Goal: Check status: Check status

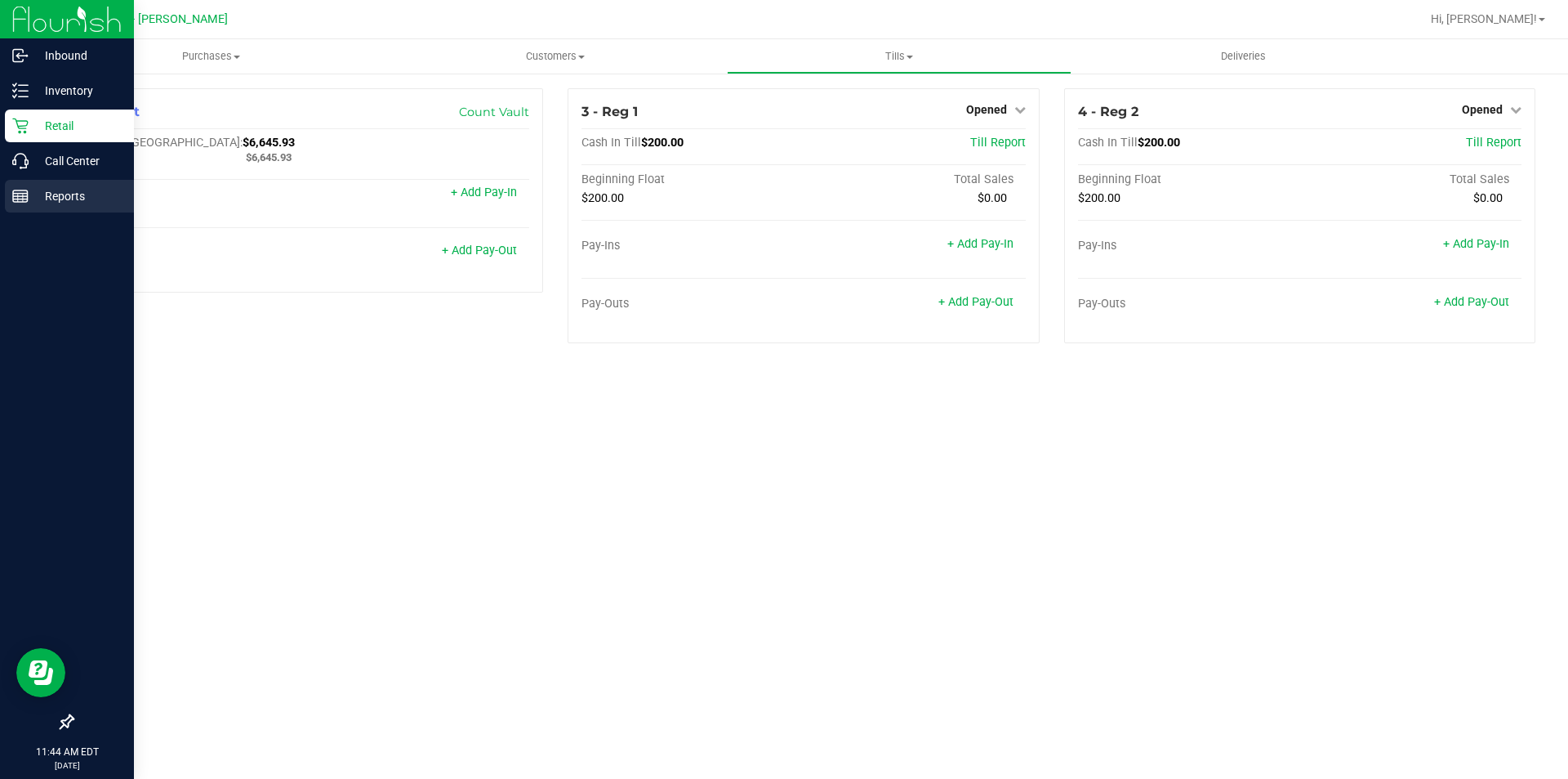
click at [28, 194] on p "Reports" at bounding box center [77, 196] width 98 height 19
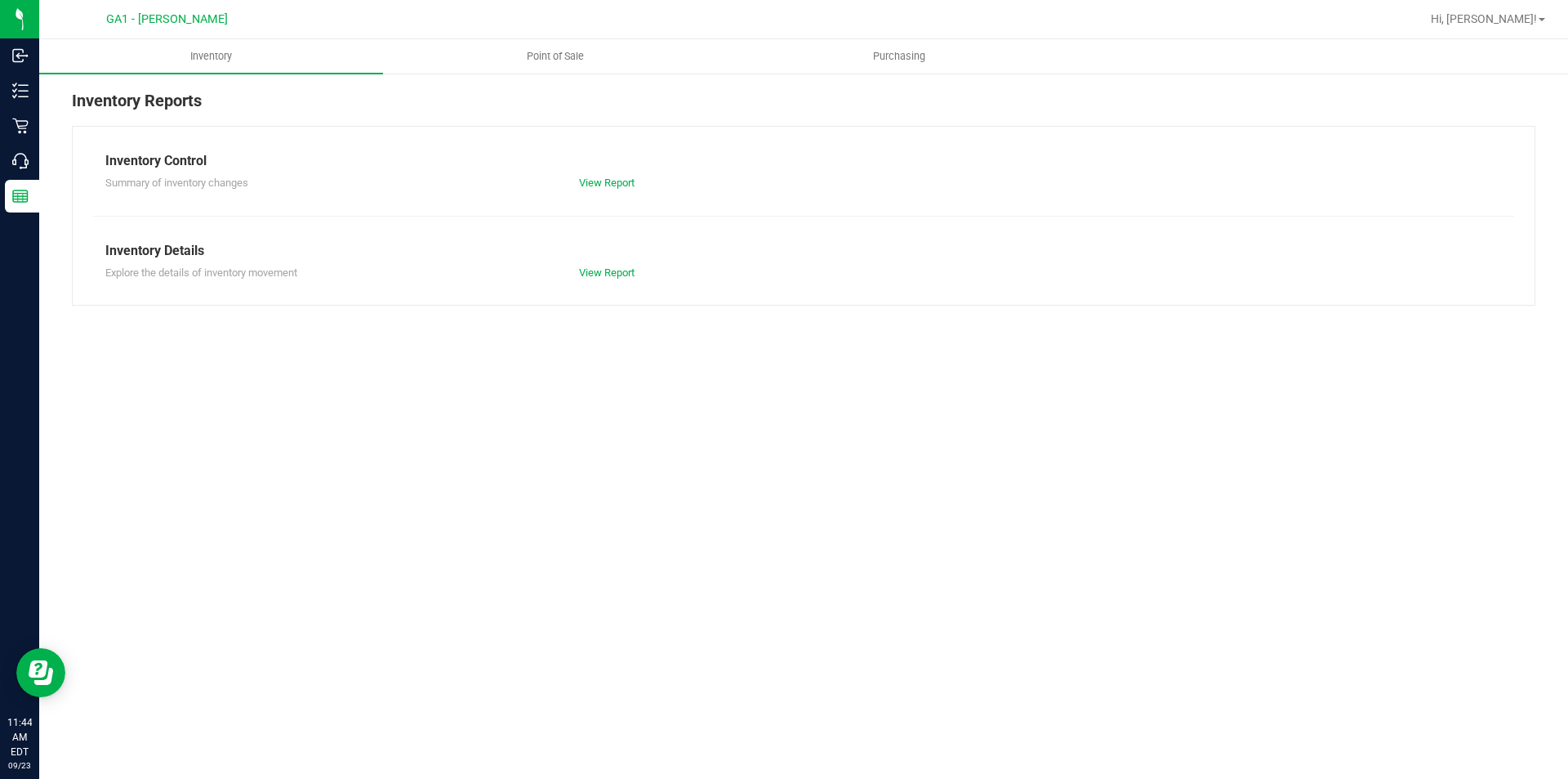
click at [314, 424] on div "Inventory Point of Sale Purchasing Inventory Reports Inventory Control Summary …" at bounding box center [803, 408] width 1529 height 739
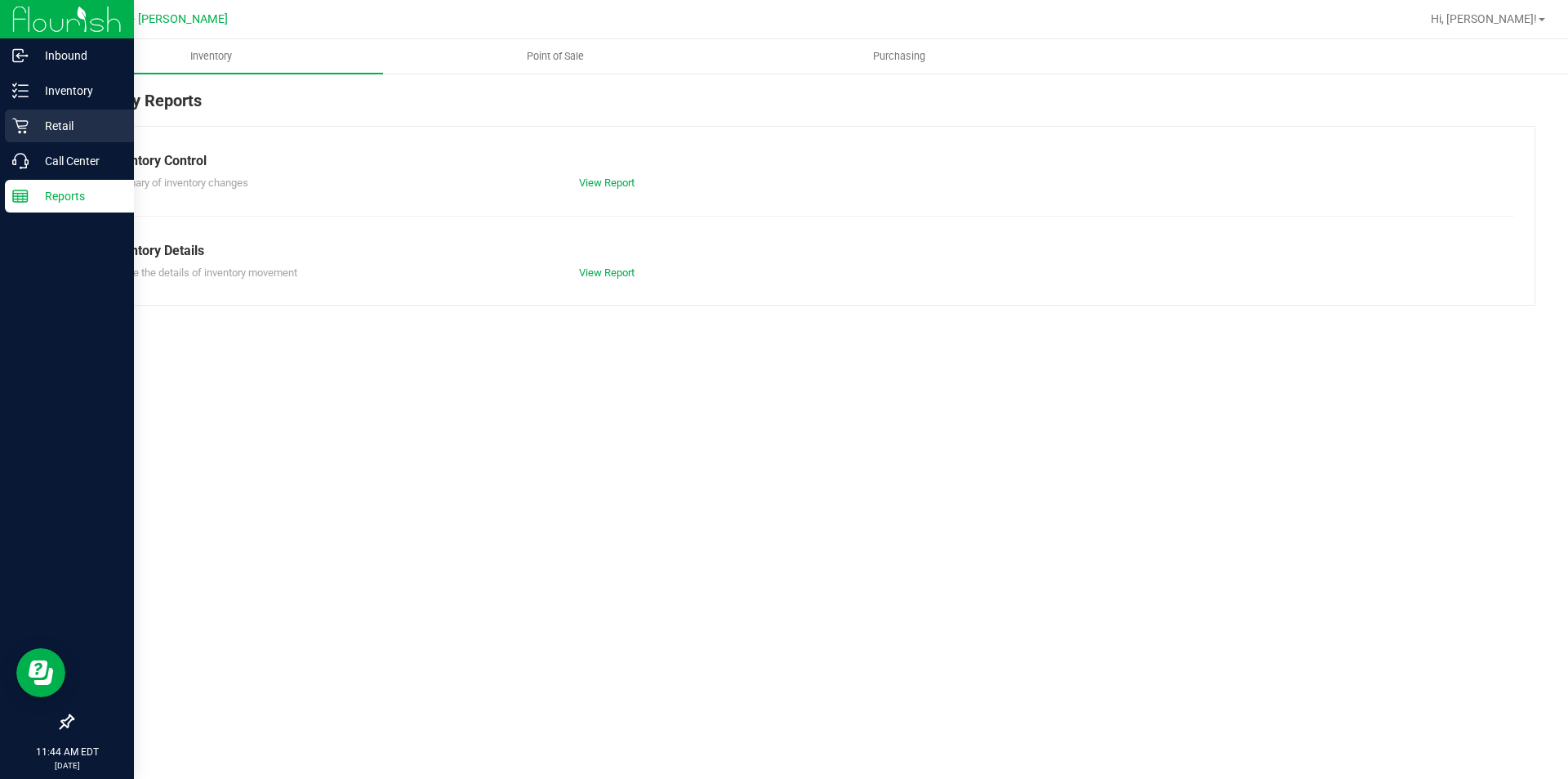
click at [21, 110] on div "Retail" at bounding box center [69, 126] width 129 height 33
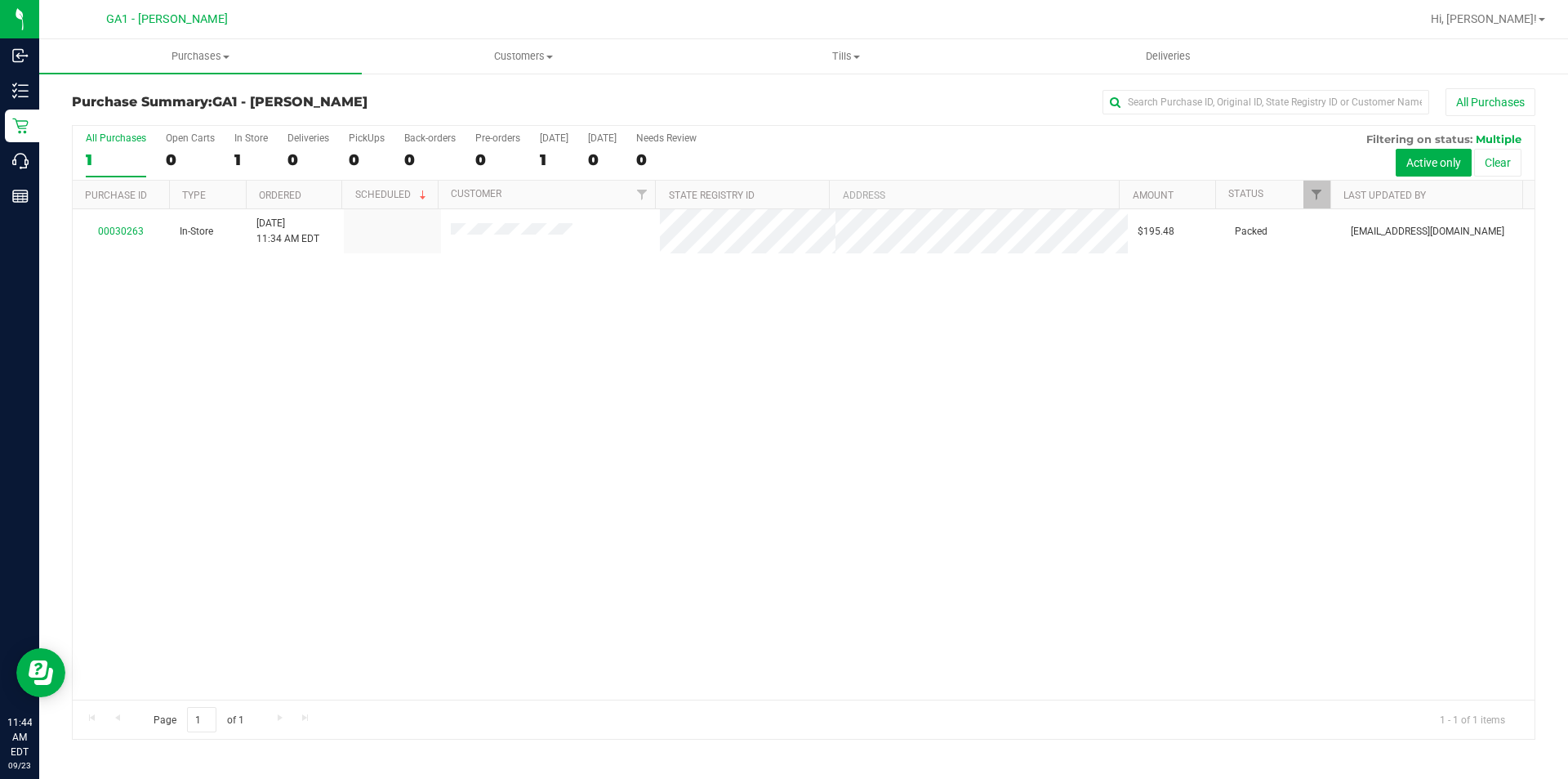
click at [723, 540] on div "00030263 In-Store [DATE] 11:34 AM EDT $195.48 Packed [EMAIL_ADDRESS][DOMAIN_NAM…" at bounding box center [804, 454] width 1462 height 490
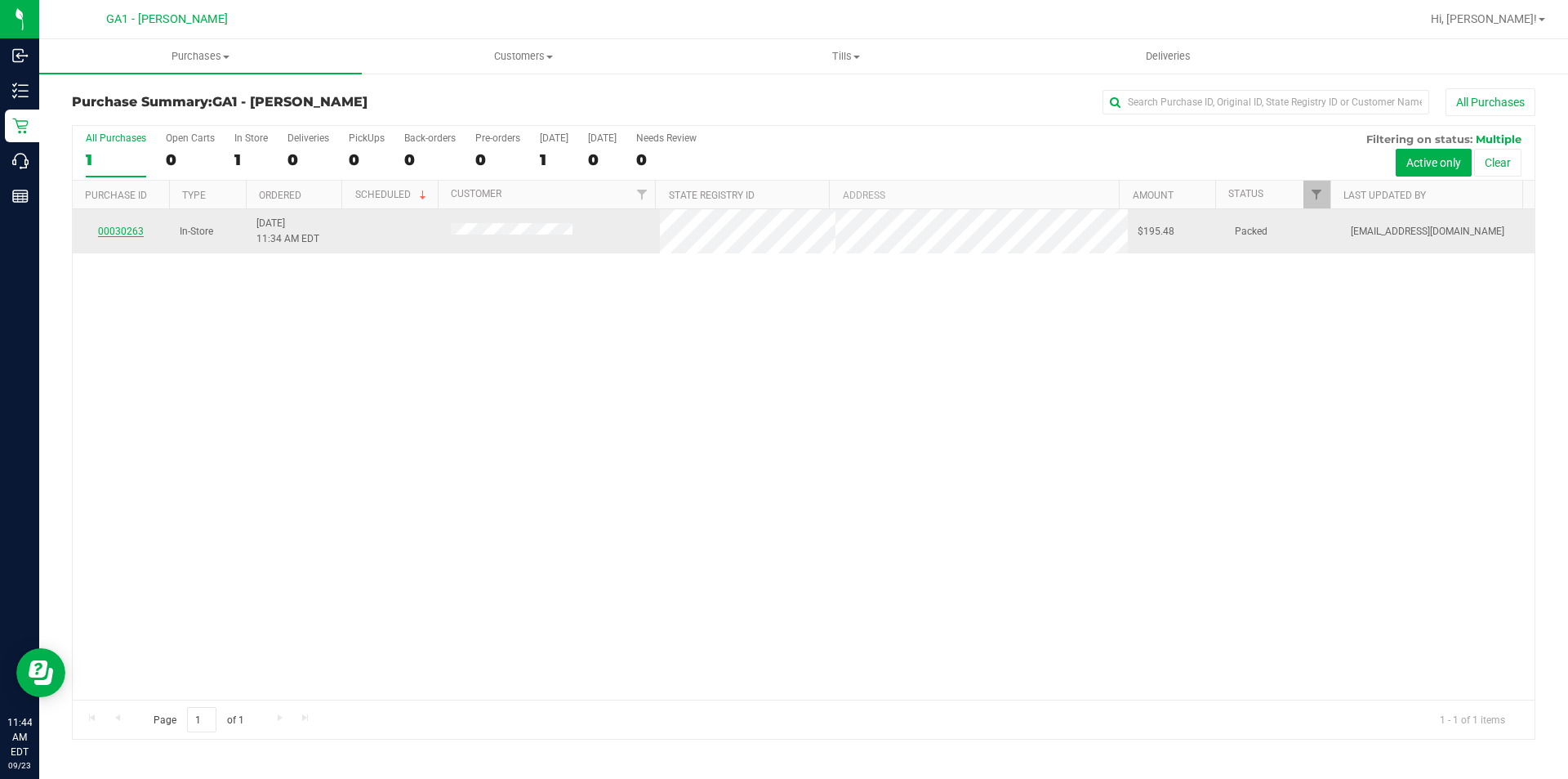
click at [119, 231] on link "00030263" at bounding box center [121, 232] width 46 height 12
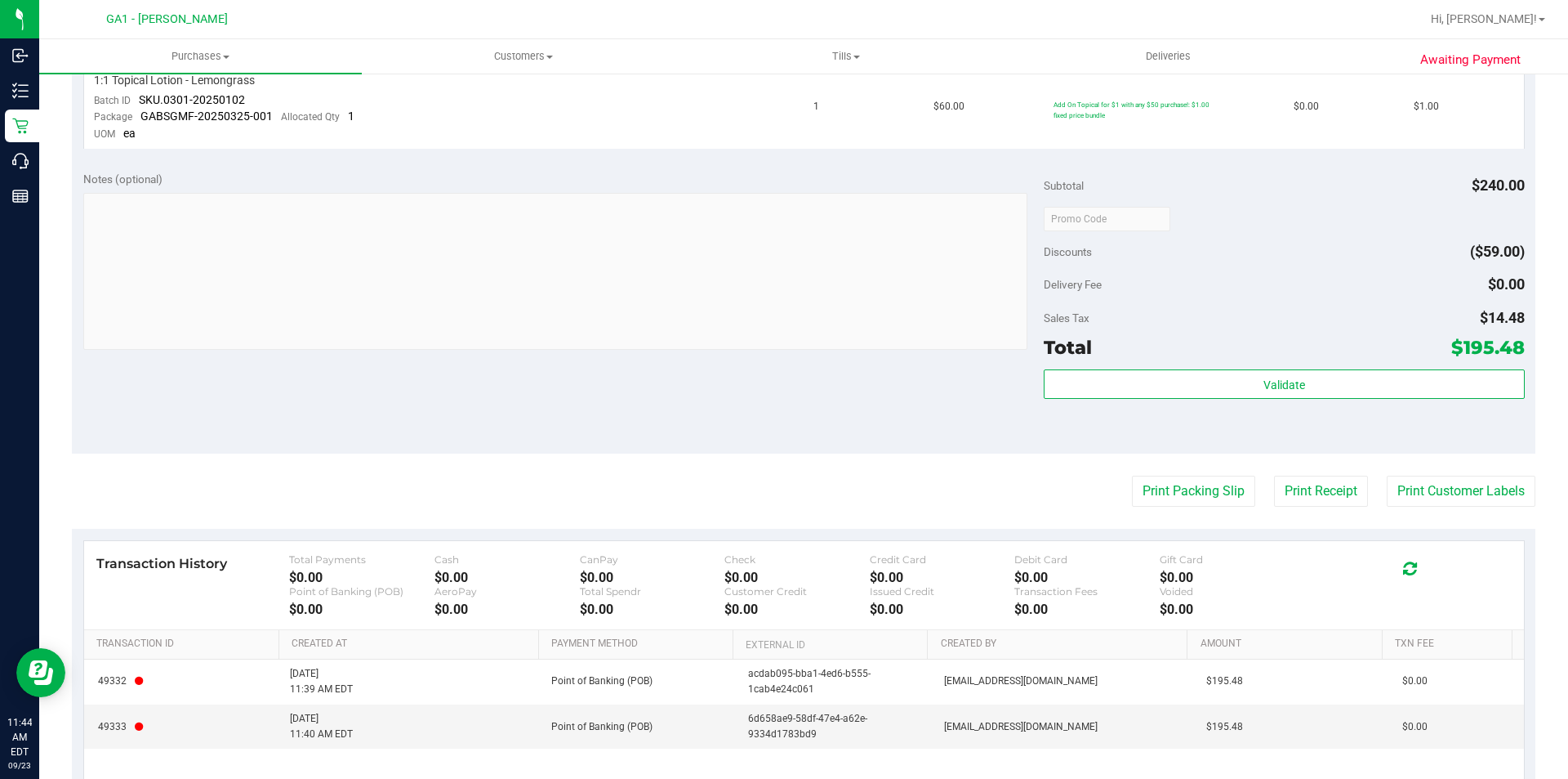
scroll to position [622, 0]
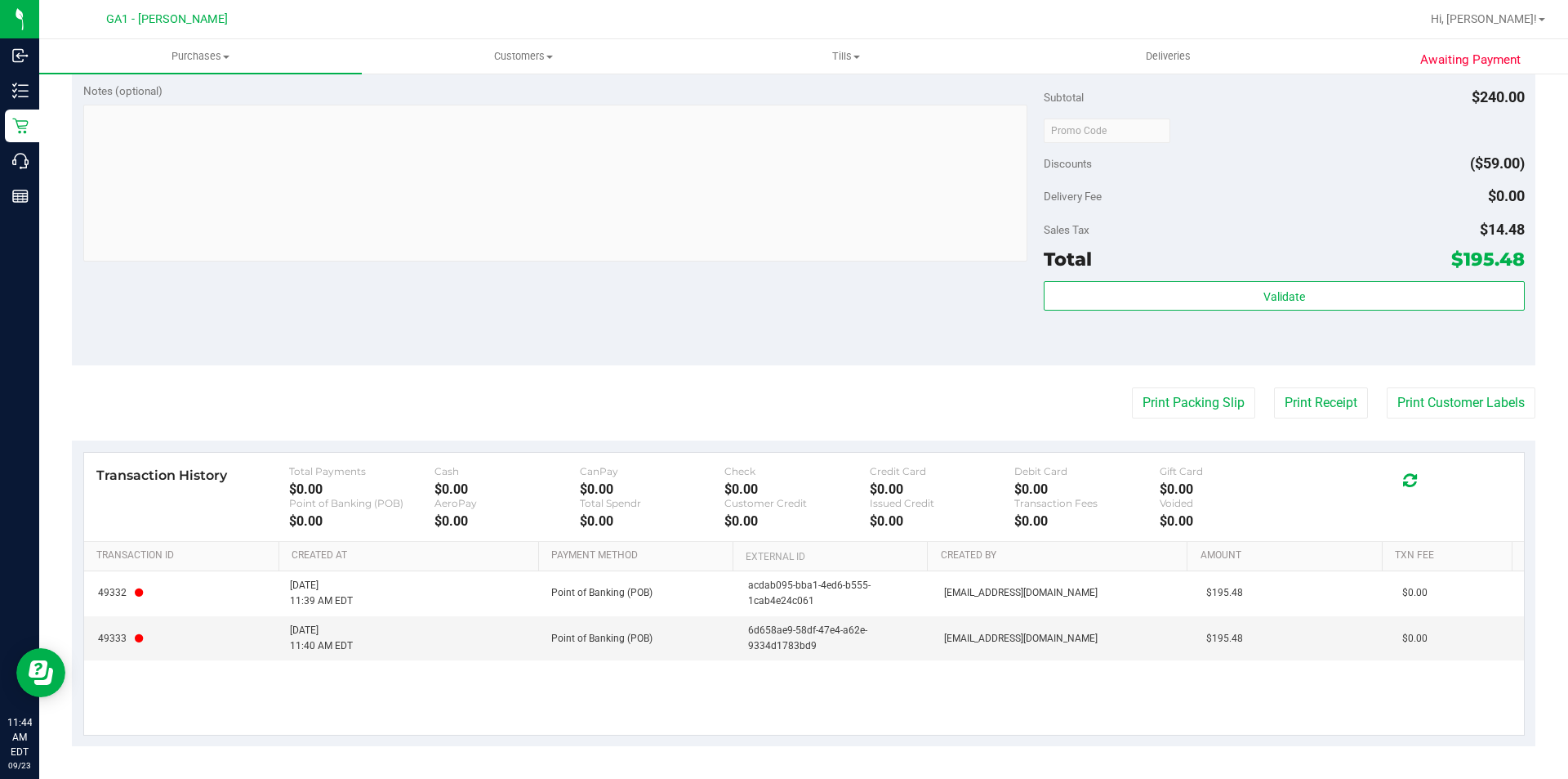
drag, startPoint x: 775, startPoint y: 689, endPoint x: 764, endPoint y: 692, distance: 11.4
click at [772, 690] on div "49332 [DATE] 11:39 AM EDT Point of Banking (POB) acdab095-bba1-4ed6-b555-1cab4e…" at bounding box center [803, 652] width 1440 height 164
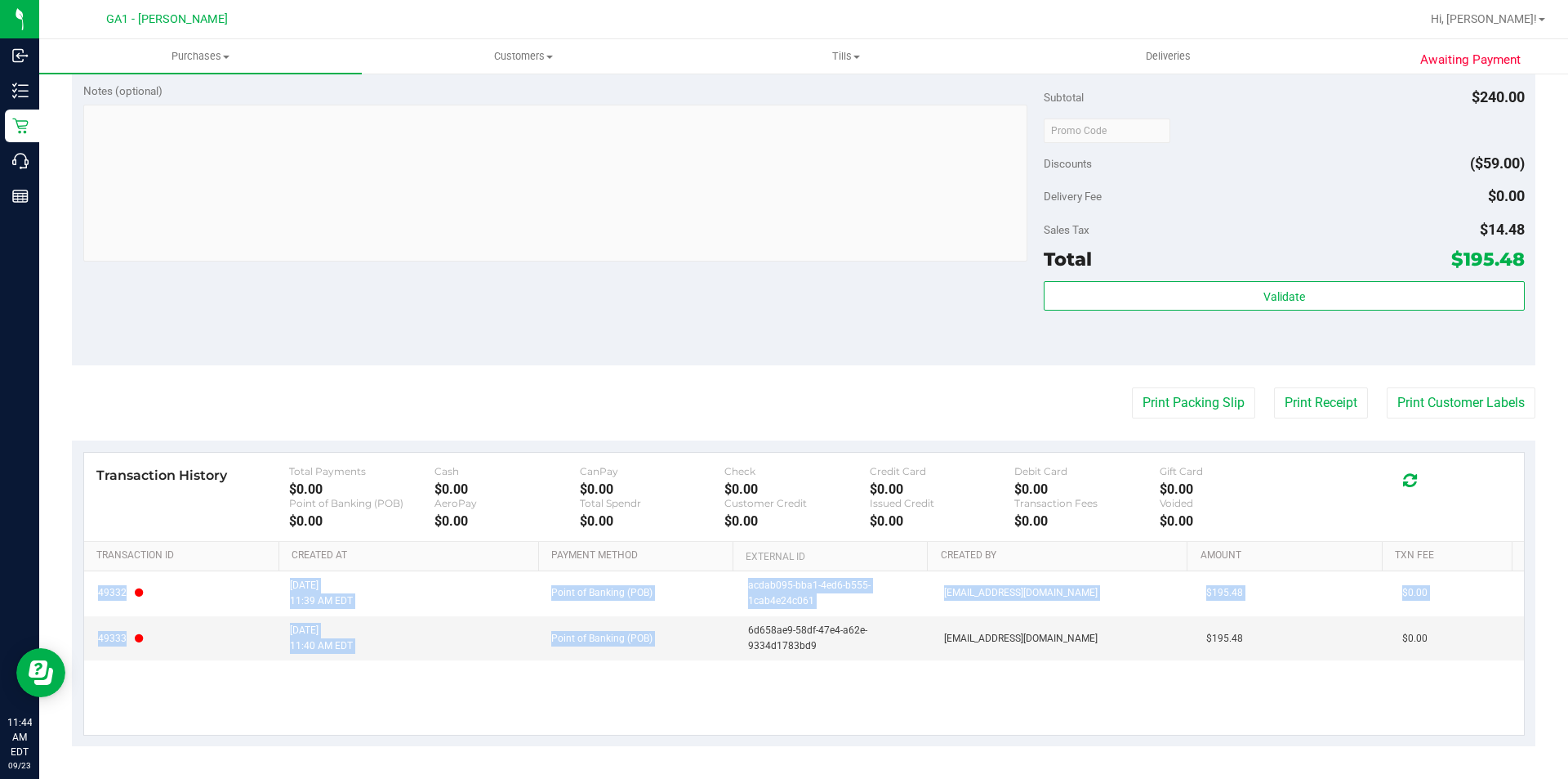
drag, startPoint x: 737, startPoint y: 627, endPoint x: 894, endPoint y: 669, distance: 162.5
click at [894, 669] on div "49332 [DATE] 11:39 AM EDT Point of Banking (POB) acdab095-bba1-4ed6-b555-1cab4e…" at bounding box center [803, 652] width 1440 height 164
click at [891, 690] on div "49332 [DATE] 11:39 AM EDT Point of Banking (POB) acdab095-bba1-4ed6-b555-1cab4e…" at bounding box center [803, 652] width 1440 height 164
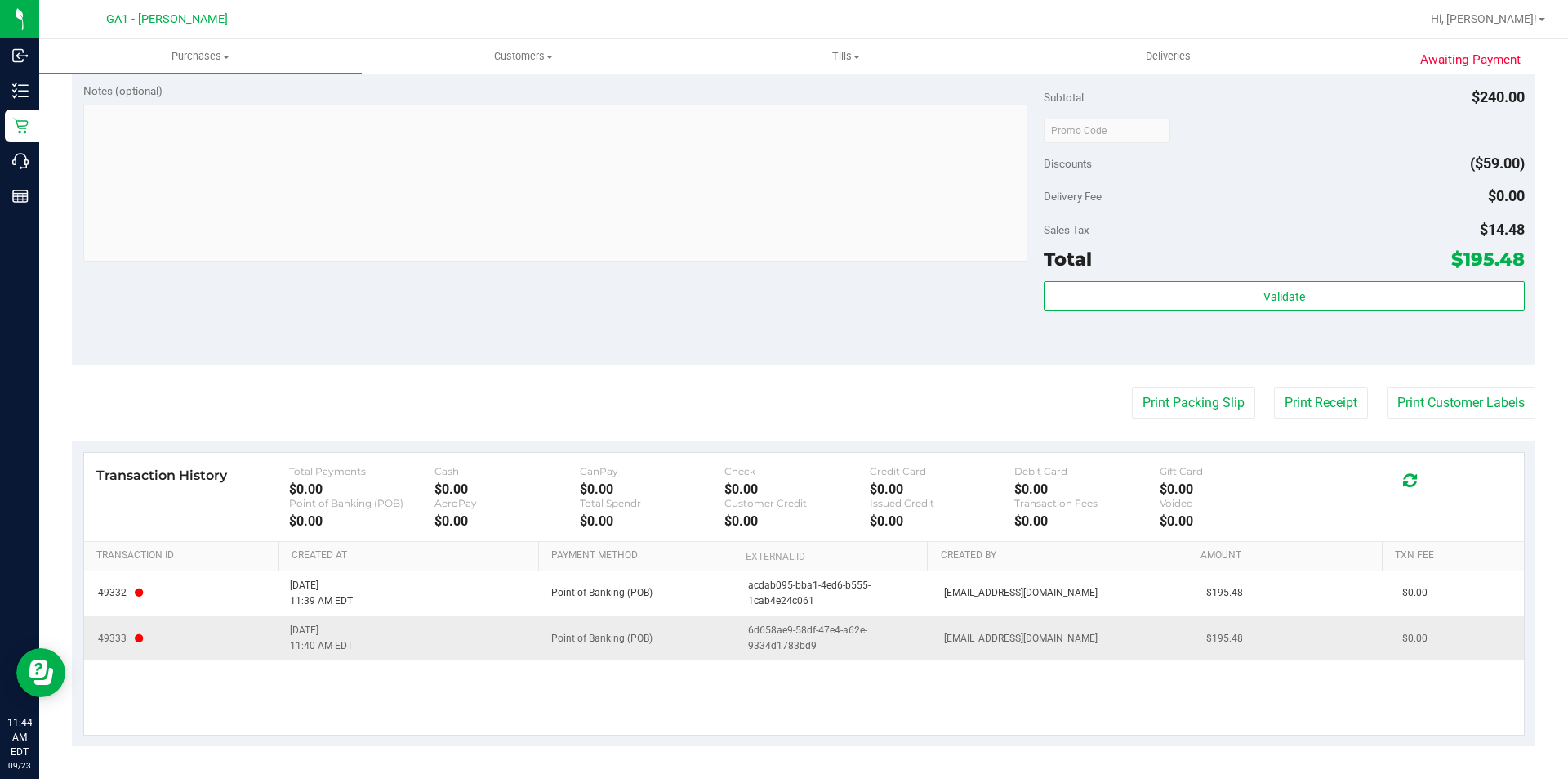
click at [865, 628] on span "6d658ae9-58df-47e4-a62e-9334d1783bd9" at bounding box center [836, 638] width 176 height 31
drag, startPoint x: 835, startPoint y: 650, endPoint x: 728, endPoint y: 622, distance: 110.6
click at [738, 622] on td "6d658ae9-58df-47e4-a62e-9334d1783bd9" at bounding box center [835, 638] width 196 height 44
copy span "6d658ae9-58df-47e4-a62e-9334d1783bd9"
